Goal: Share content: Share content

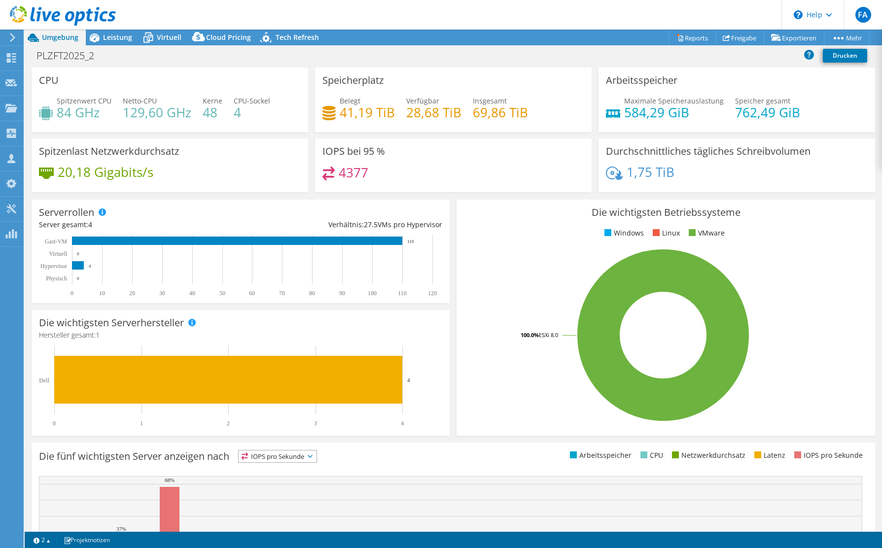
select select "USD"
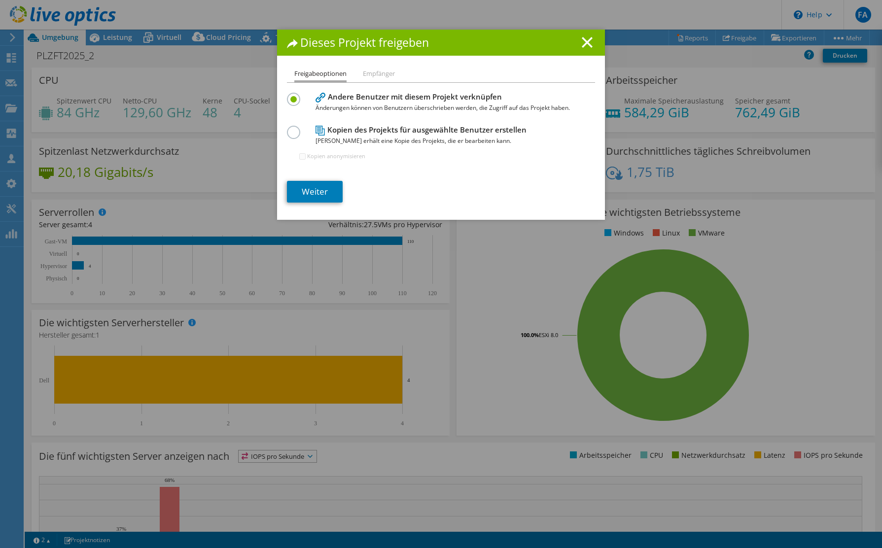
select select "USD"
click at [323, 189] on link "Weiter" at bounding box center [315, 192] width 56 height 22
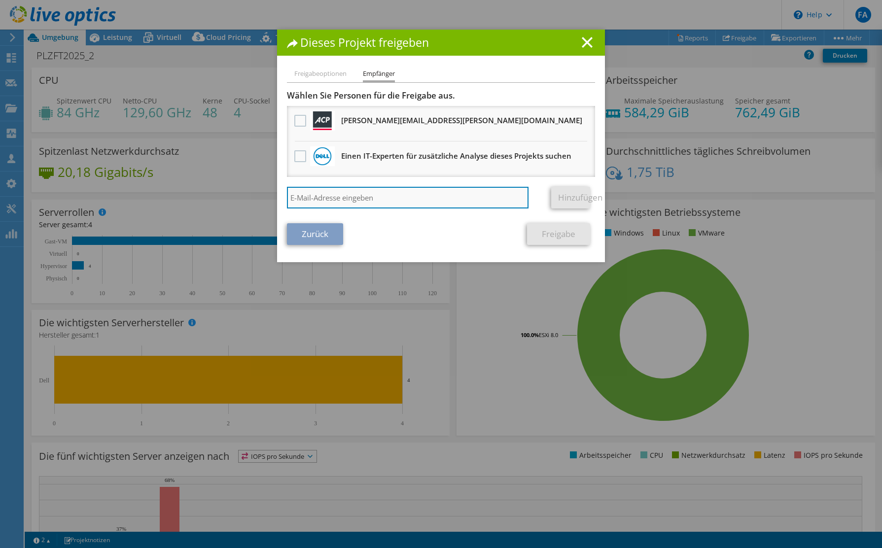
click at [341, 199] on input "search" at bounding box center [407, 198] width 241 height 22
paste input "[EMAIL_ADDRESS][DOMAIN_NAME]"
type input "[EMAIL_ADDRESS][DOMAIN_NAME]"
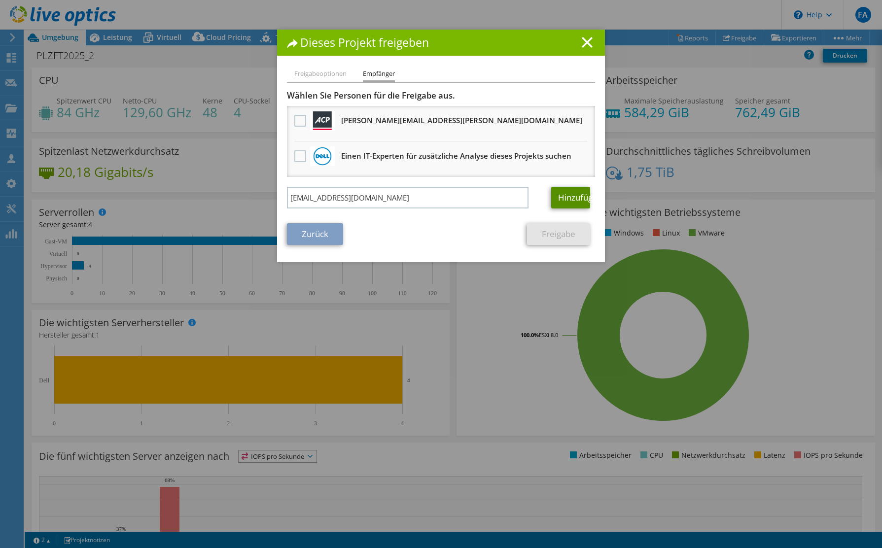
click at [559, 203] on link "Hinzufügen" at bounding box center [570, 198] width 39 height 22
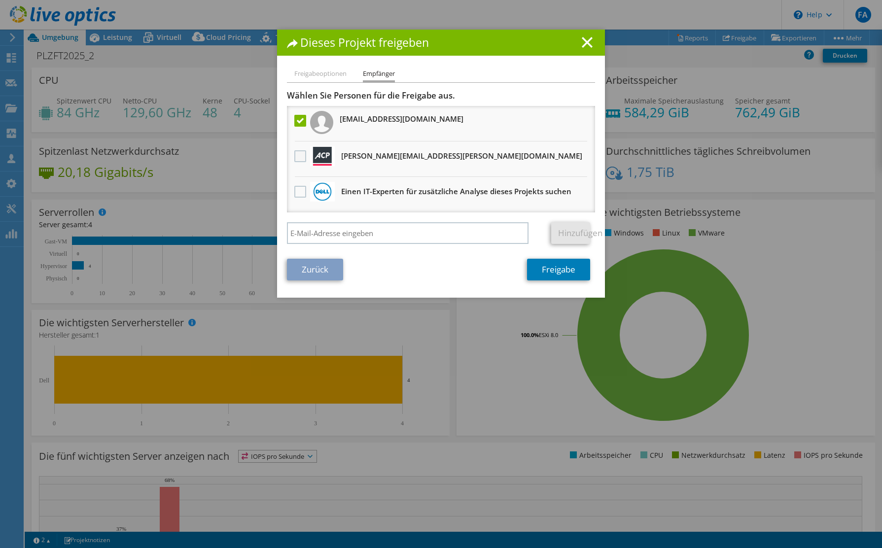
click at [303, 158] on label at bounding box center [301, 156] width 14 height 12
click at [0, 0] on input "checkbox" at bounding box center [0, 0] width 0 height 0
click at [561, 271] on link "Freigabe" at bounding box center [558, 270] width 63 height 22
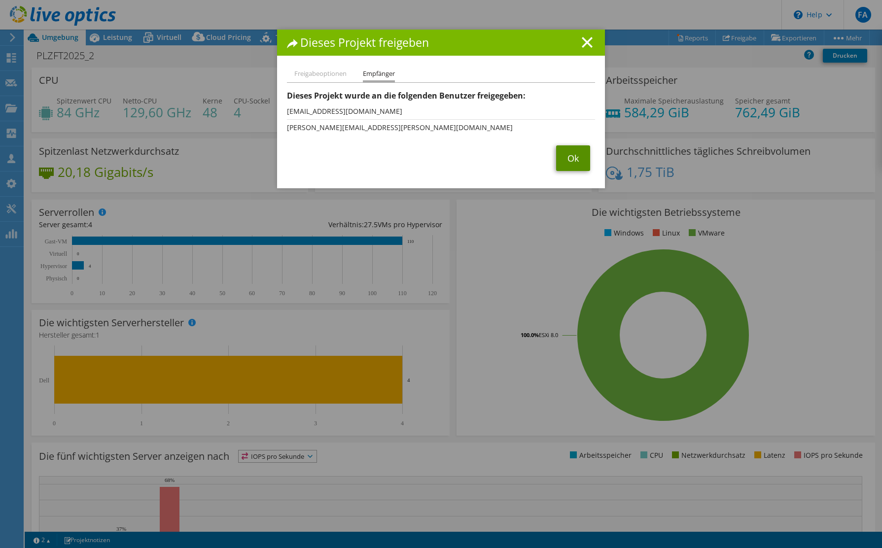
click at [572, 160] on link "Ok" at bounding box center [573, 158] width 34 height 26
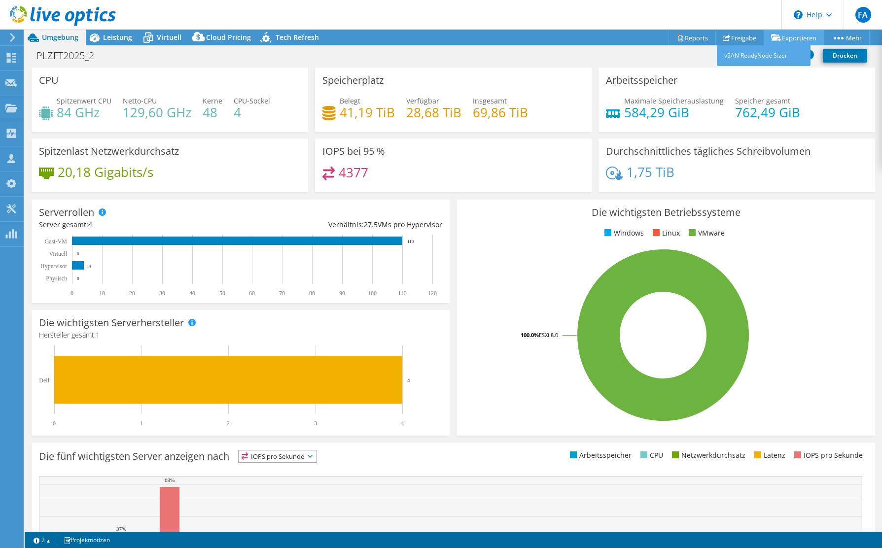
click at [788, 32] on link "Exportieren" at bounding box center [793, 37] width 61 height 15
click at [697, 38] on link "Reports" at bounding box center [691, 37] width 47 height 15
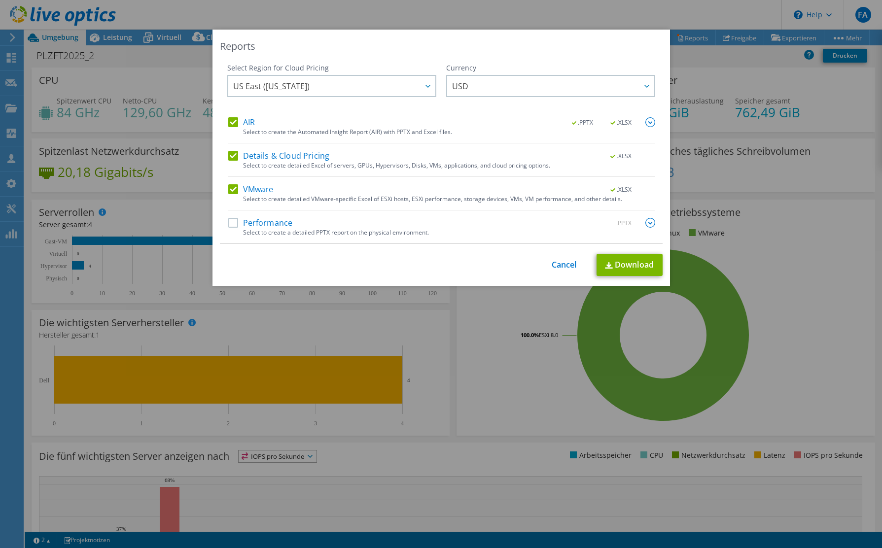
click at [233, 123] on label "AIR" at bounding box center [241, 122] width 27 height 10
click at [0, 0] on input "AIR" at bounding box center [0, 0] width 0 height 0
click at [231, 156] on label "Details & Cloud Pricing" at bounding box center [279, 156] width 102 height 10
click at [0, 0] on input "Details & Cloud Pricing" at bounding box center [0, 0] width 0 height 0
click at [232, 227] on label "Performance" at bounding box center [260, 223] width 65 height 10
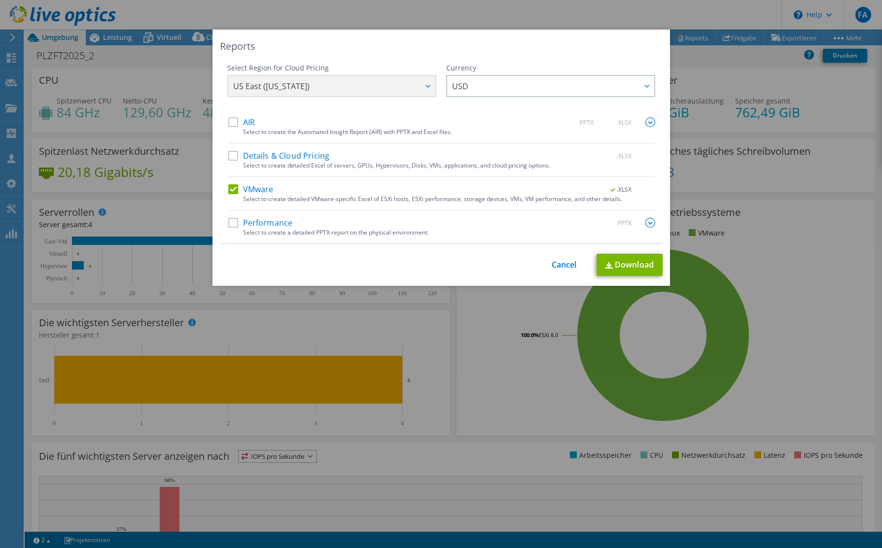
click at [0, 0] on input "Performance" at bounding box center [0, 0] width 0 height 0
click at [654, 221] on img at bounding box center [650, 223] width 10 height 10
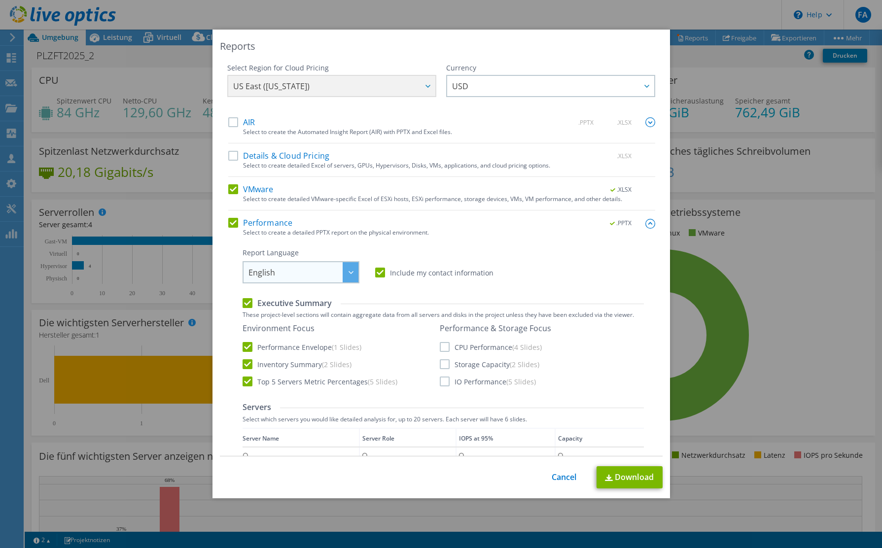
click at [335, 269] on span "English" at bounding box center [303, 272] width 110 height 20
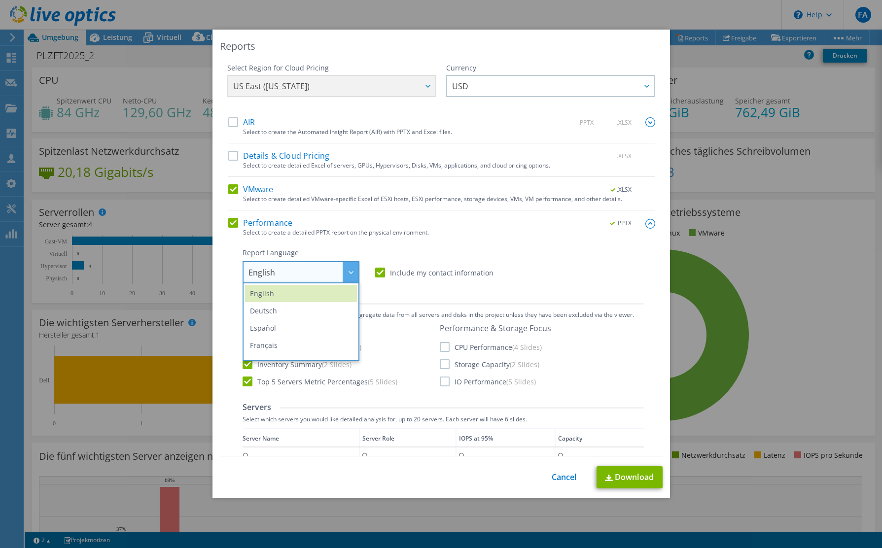
click at [335, 270] on span "English" at bounding box center [303, 272] width 110 height 20
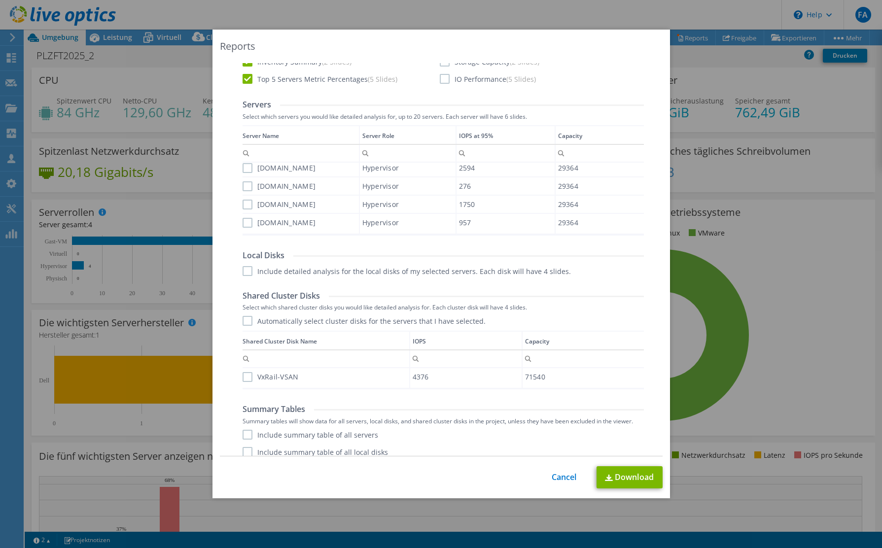
scroll to position [328, 0]
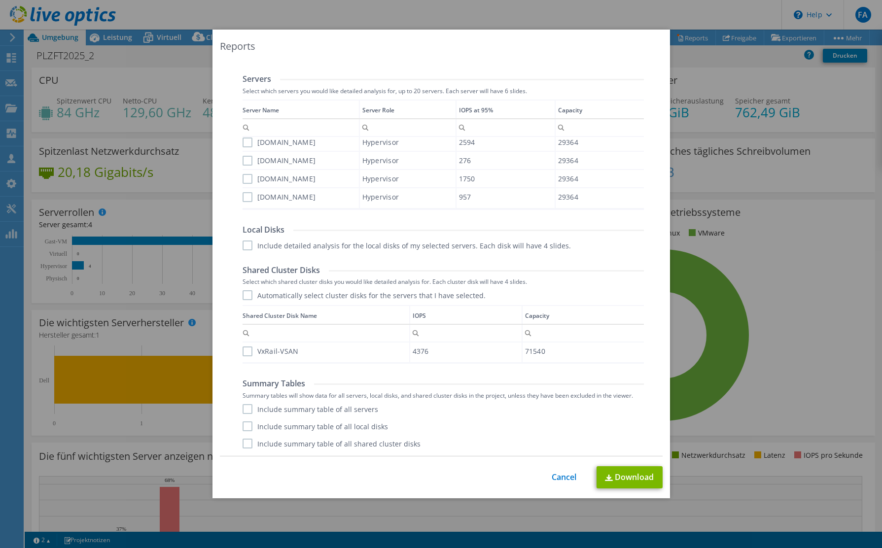
click at [247, 297] on label "Automatically select cluster disks for the servers that I have selected." at bounding box center [363, 295] width 243 height 10
click at [0, 0] on input "Automatically select cluster disks for the servers that I have selected." at bounding box center [0, 0] width 0 height 0
click at [252, 408] on label "Include summary table of all servers" at bounding box center [310, 409] width 136 height 10
click at [0, 0] on input "Include summary table of all servers" at bounding box center [0, 0] width 0 height 0
click at [248, 446] on label "Include summary table of all shared cluster disks" at bounding box center [331, 444] width 178 height 10
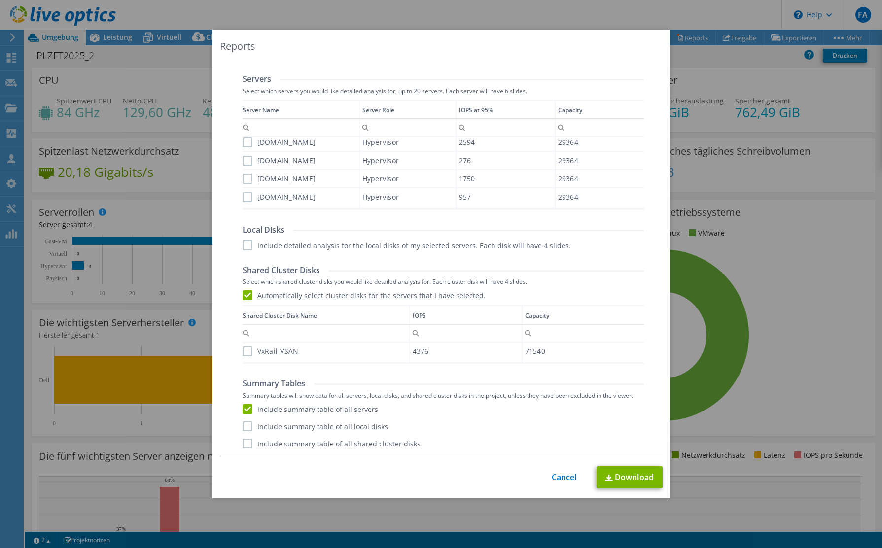
click at [0, 0] on input "Include summary table of all shared cluster disks" at bounding box center [0, 0] width 0 height 0
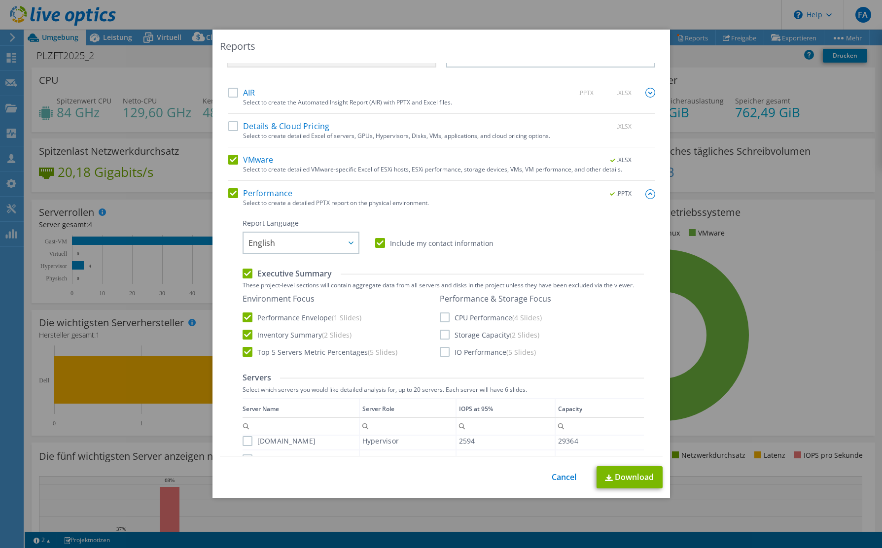
scroll to position [101, 0]
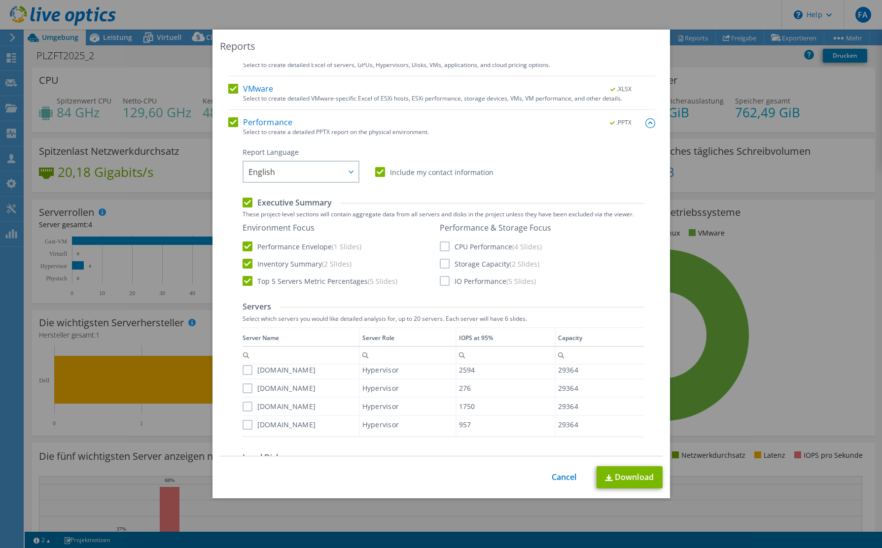
drag, startPoint x: 442, startPoint y: 249, endPoint x: 441, endPoint y: 257, distance: 8.4
click at [442, 249] on label "CPU Performance (4 Slides)" at bounding box center [491, 246] width 102 height 10
click at [0, 0] on input "CPU Performance (4 Slides)" at bounding box center [0, 0] width 0 height 0
click at [441, 267] on label "Storage Capacity (2 Slides)" at bounding box center [490, 264] width 100 height 10
click at [0, 0] on input "Storage Capacity (2 Slides)" at bounding box center [0, 0] width 0 height 0
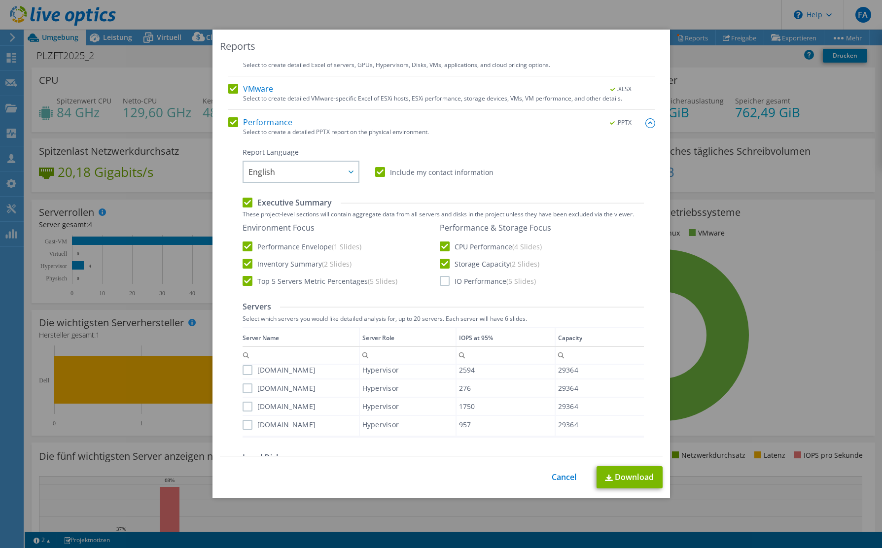
click at [441, 281] on label "IO Performance (5 Slides)" at bounding box center [488, 281] width 96 height 10
click at [0, 0] on input "IO Performance (5 Slides)" at bounding box center [0, 0] width 0 height 0
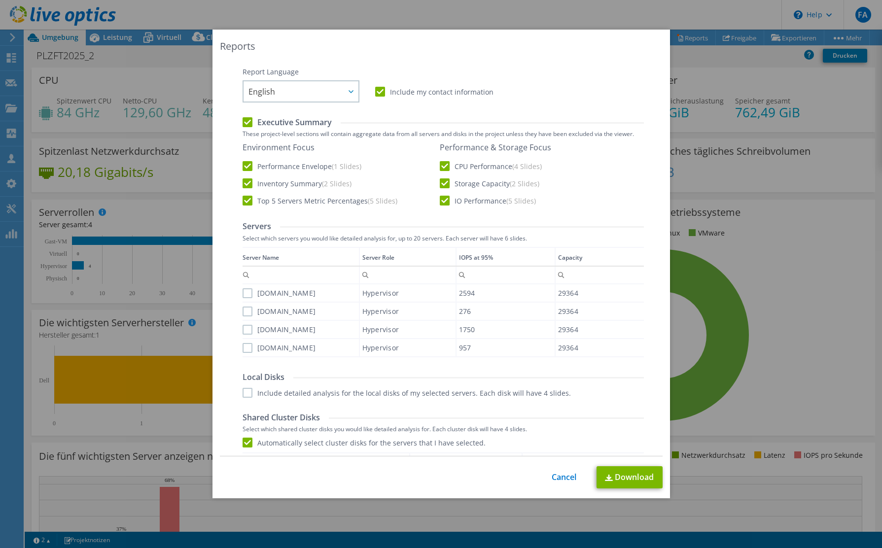
scroll to position [201, 0]
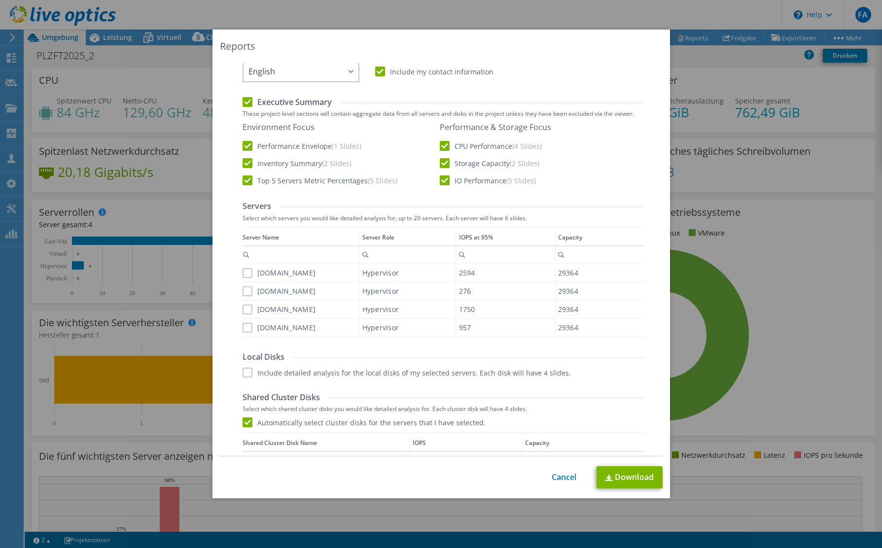
click at [253, 274] on label "[DOMAIN_NAME]" at bounding box center [278, 273] width 73 height 10
click at [0, 0] on input "[DOMAIN_NAME]" at bounding box center [0, 0] width 0 height 0
click at [248, 288] on label "[DOMAIN_NAME]" at bounding box center [278, 291] width 73 height 10
click at [0, 0] on input "[DOMAIN_NAME]" at bounding box center [0, 0] width 0 height 0
click at [248, 306] on label "[DOMAIN_NAME]" at bounding box center [278, 310] width 73 height 10
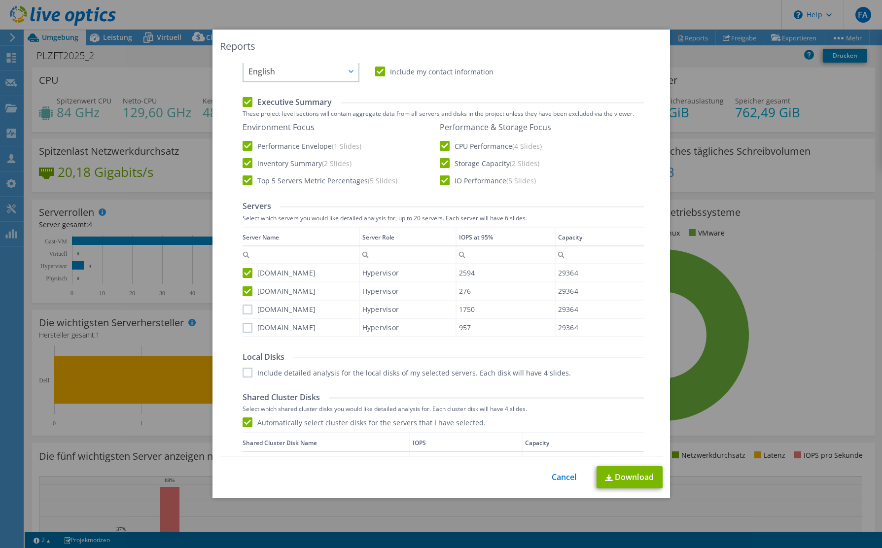
click at [0, 0] on input "[DOMAIN_NAME]" at bounding box center [0, 0] width 0 height 0
click at [248, 325] on label "[DOMAIN_NAME]" at bounding box center [278, 328] width 73 height 10
click at [0, 0] on input "[DOMAIN_NAME]" at bounding box center [0, 0] width 0 height 0
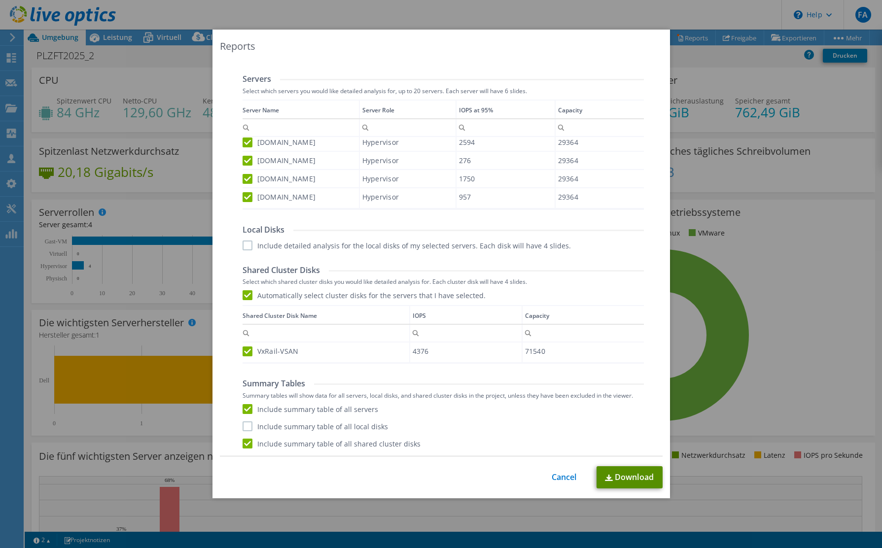
click at [634, 478] on link "Download" at bounding box center [629, 477] width 66 height 22
click at [569, 477] on link "Cancel" at bounding box center [563, 477] width 25 height 9
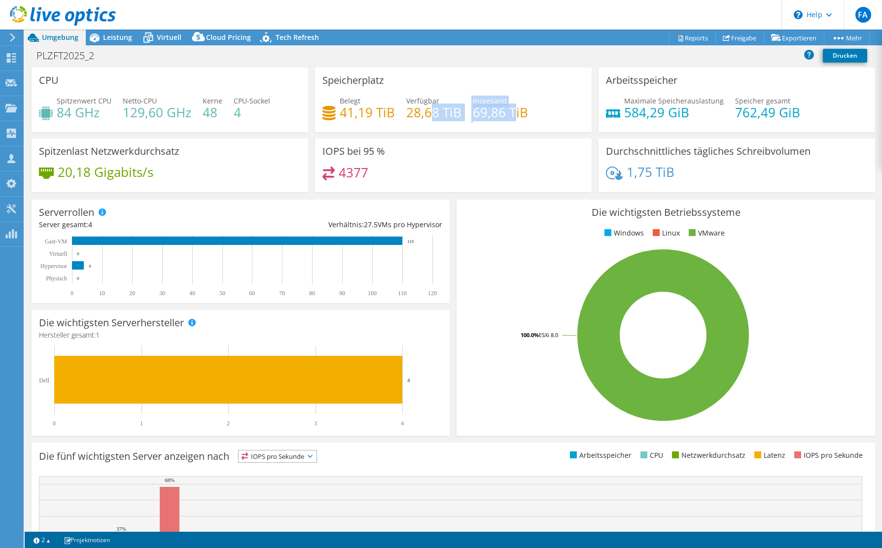
drag, startPoint x: 514, startPoint y: 118, endPoint x: 437, endPoint y: 115, distance: 77.4
click at [427, 106] on div "Belegt 41,19 TiB Verfügbar 28,68 TiB Insgesamt 69,86 TiB" at bounding box center [453, 112] width 262 height 32
click at [477, 118] on h4 "69,86 TiB" at bounding box center [500, 112] width 55 height 11
